Goal: Task Accomplishment & Management: Manage account settings

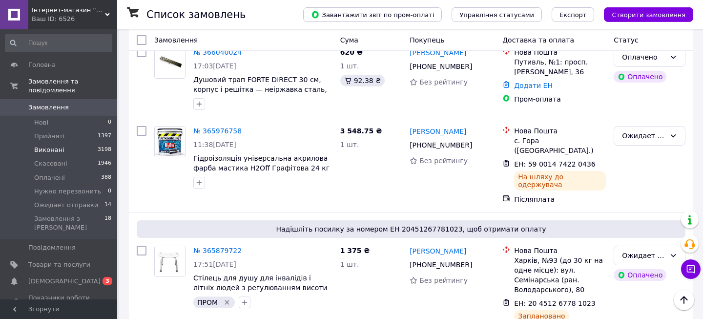
scroll to position [1590, 0]
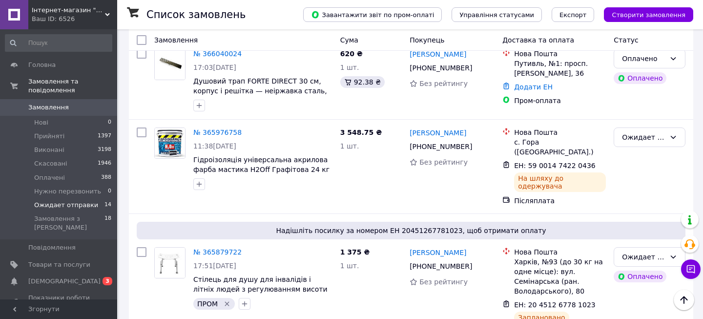
click at [51, 201] on span "Ожидает отправки" at bounding box center [66, 205] width 64 height 9
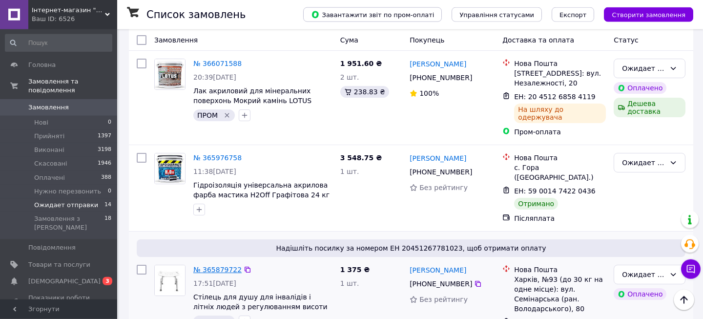
scroll to position [843, 0]
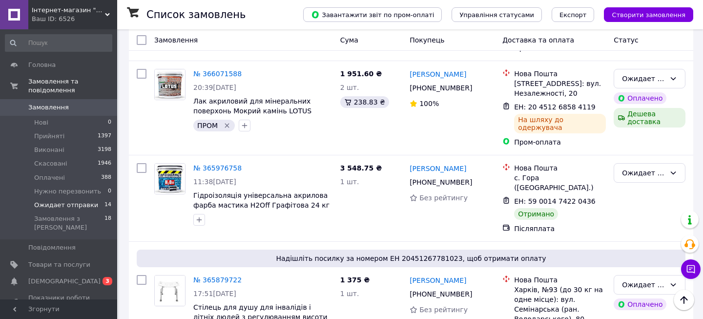
click at [63, 201] on span "Ожидает отправки" at bounding box center [66, 205] width 64 height 9
drag, startPoint x: 650, startPoint y: 123, endPoint x: 643, endPoint y: 128, distance: 8.7
click at [649, 167] on div "Ожидает отправки" at bounding box center [643, 172] width 43 height 11
click at [633, 162] on li "Виконано" at bounding box center [649, 162] width 71 height 18
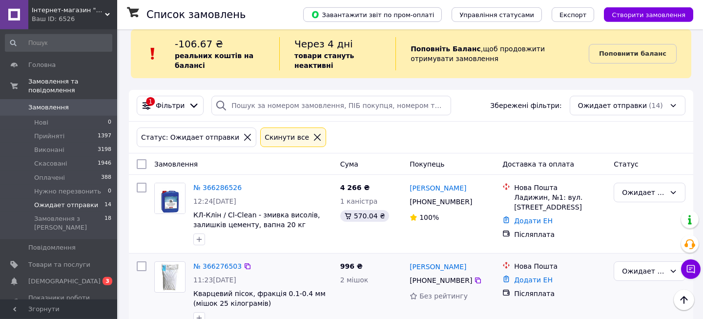
scroll to position [0, 0]
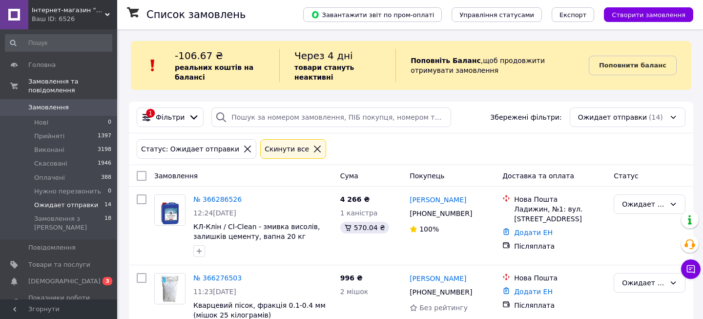
click at [41, 103] on span "Замовлення" at bounding box center [48, 107] width 40 height 9
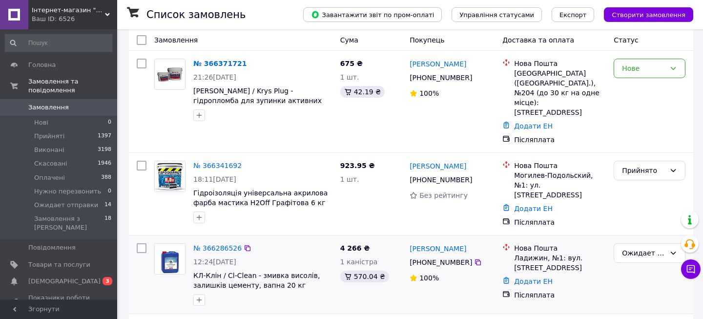
scroll to position [105, 0]
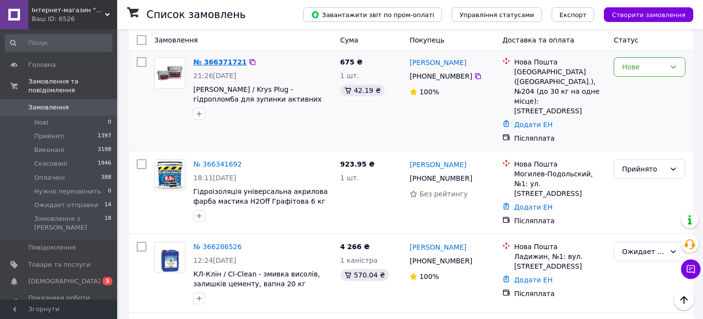
click at [229, 59] on link "№ 366371721" at bounding box center [219, 62] width 53 height 8
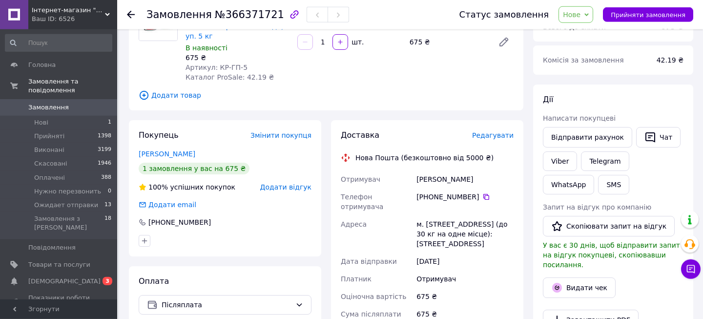
scroll to position [105, 0]
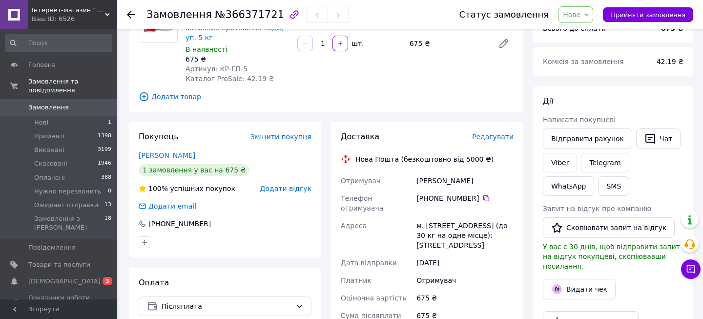
click at [580, 13] on span "Нове" at bounding box center [571, 15] width 18 height 8
drag, startPoint x: 586, startPoint y: 49, endPoint x: 589, endPoint y: 33, distance: 16.4
click at [589, 33] on ul "Прийнято Виконано Скасовано Оплачено Нужно перезвонить Ожидает отправки" at bounding box center [597, 71] width 78 height 94
click at [579, 14] on span "Нове" at bounding box center [571, 15] width 18 height 8
click at [588, 33] on li "Прийнято" at bounding box center [597, 34] width 77 height 15
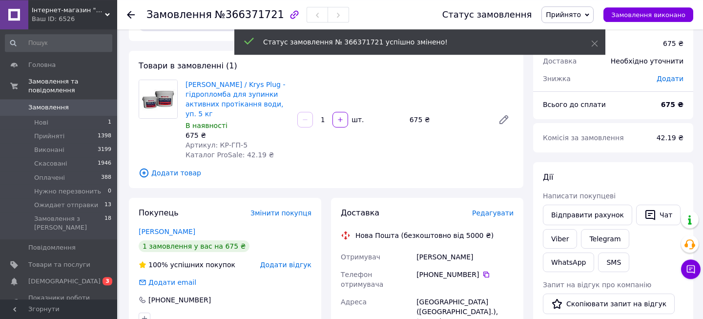
scroll to position [0, 0]
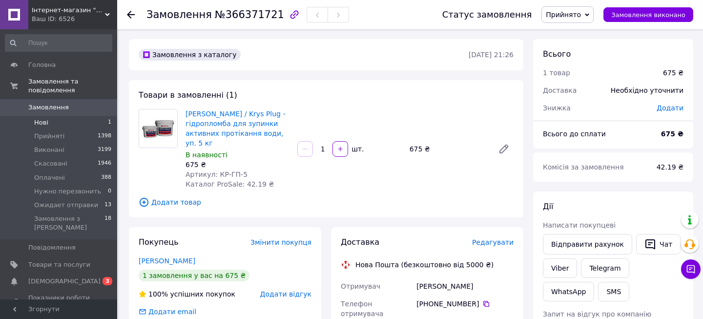
click at [43, 118] on span "Нові" at bounding box center [41, 122] width 14 height 9
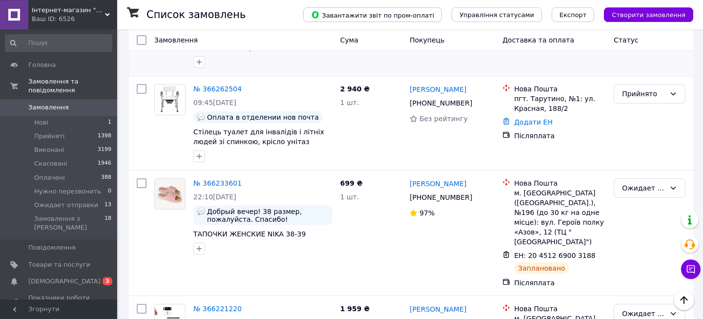
scroll to position [369, 0]
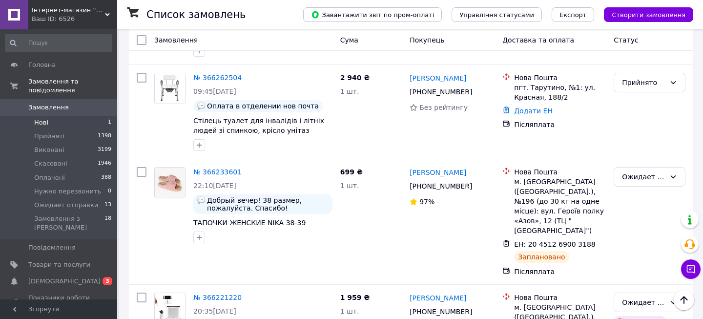
click at [51, 116] on li "Нові 1" at bounding box center [58, 123] width 117 height 14
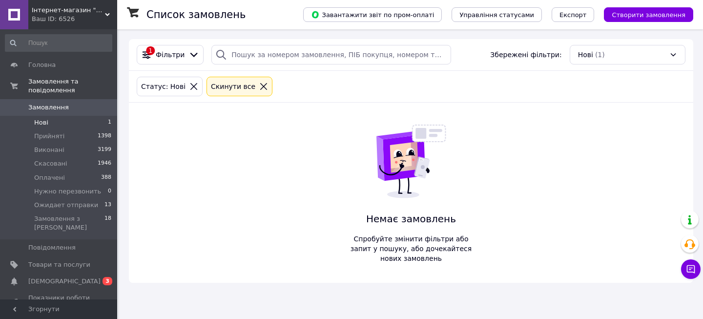
click at [47, 99] on link "Замовлення 0" at bounding box center [58, 107] width 117 height 17
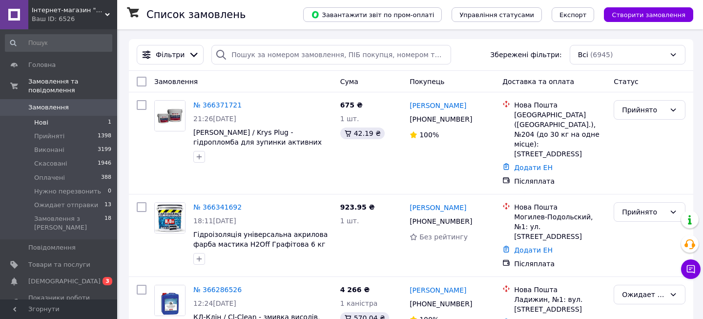
click at [42, 118] on span "Нові" at bounding box center [41, 122] width 14 height 9
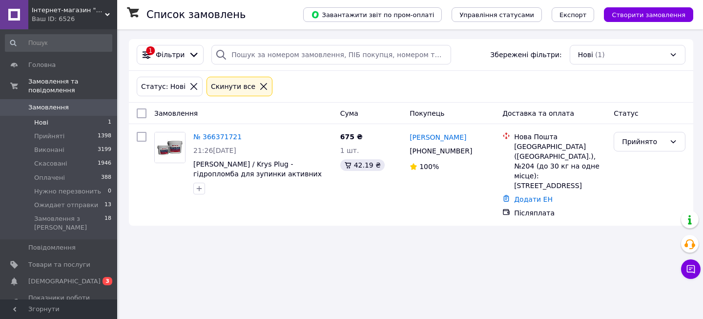
click at [41, 103] on span "Замовлення" at bounding box center [48, 107] width 40 height 9
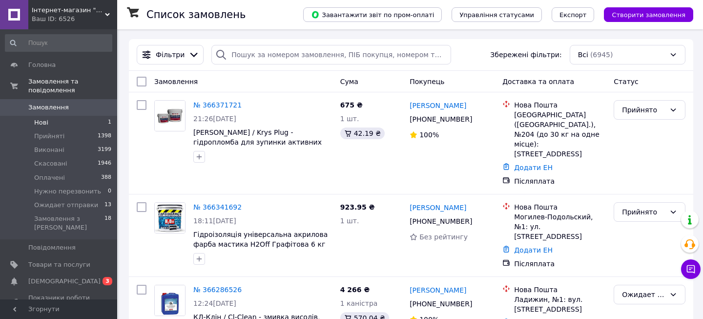
click at [27, 116] on li "Нові 1" at bounding box center [58, 123] width 117 height 14
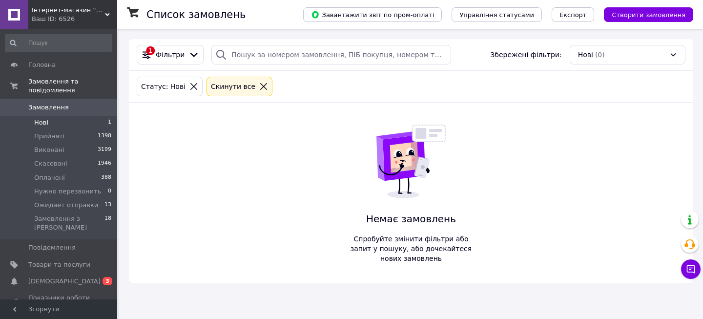
click at [44, 103] on span "Замовлення" at bounding box center [48, 107] width 40 height 9
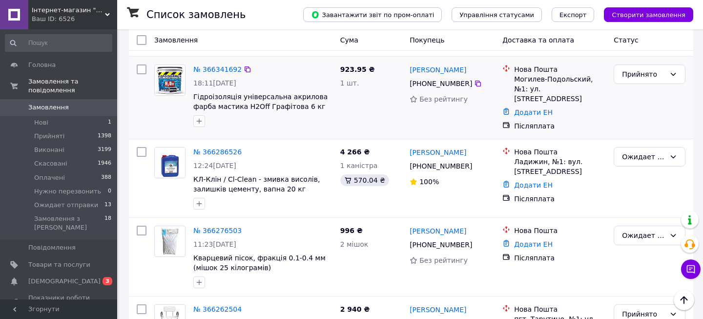
scroll to position [158, 0]
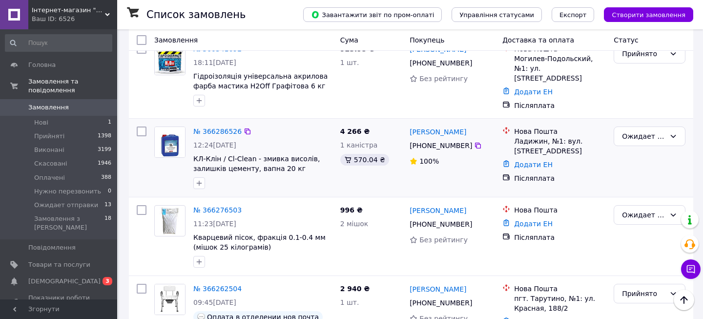
drag, startPoint x: 54, startPoint y: 98, endPoint x: 221, endPoint y: 122, distance: 169.5
click at [54, 103] on span "Замовлення" at bounding box center [48, 107] width 40 height 9
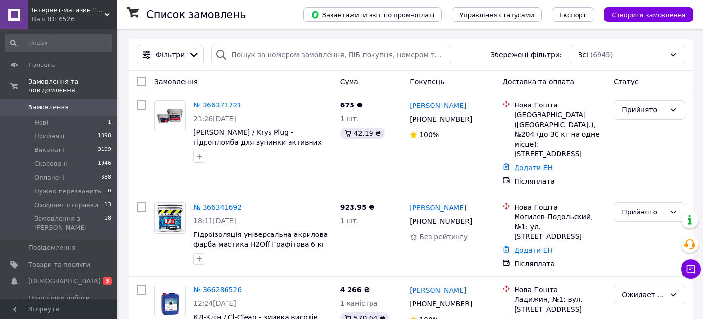
click at [40, 103] on span "Замовлення" at bounding box center [48, 107] width 40 height 9
